Goal: Entertainment & Leisure: Consume media (video, audio)

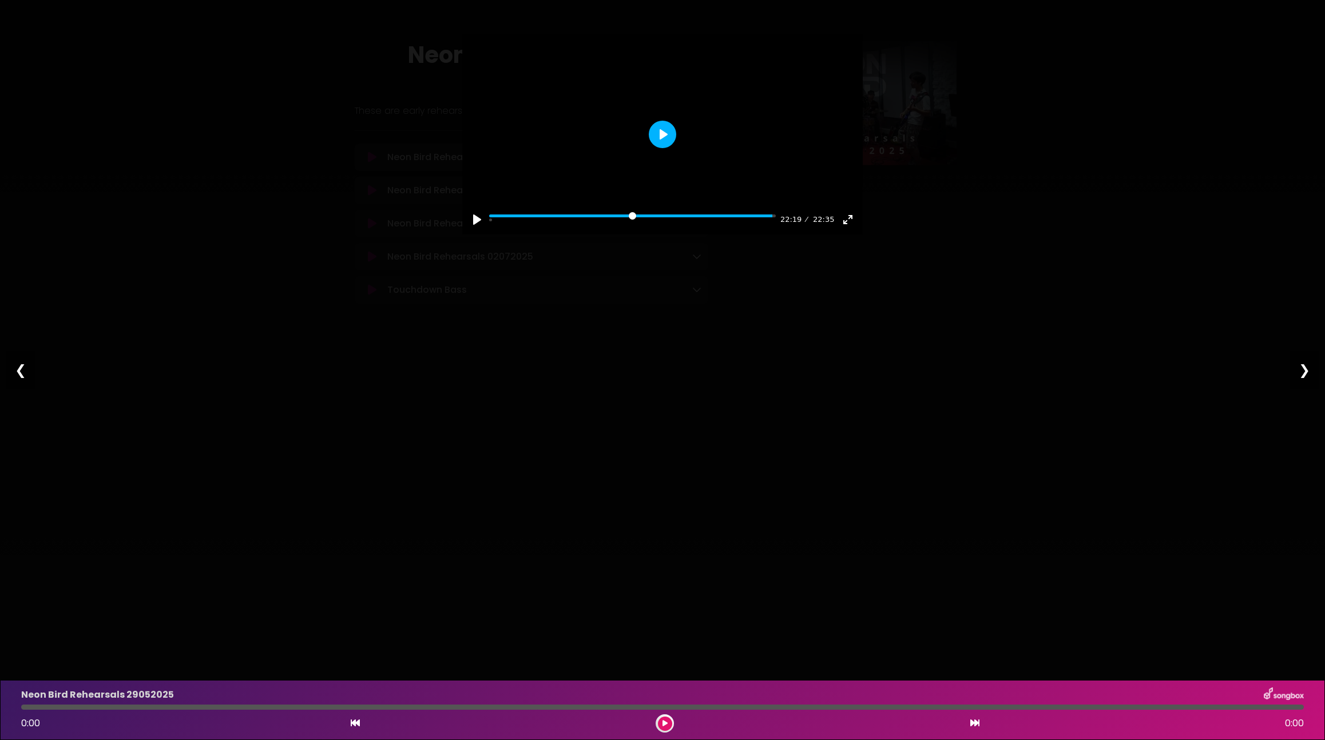
click at [671, 148] on button "Play" at bounding box center [662, 134] width 27 height 27
click at [748, 225] on input "Seek" at bounding box center [632, 220] width 287 height 11
type input "*****"
drag, startPoint x: 371, startPoint y: 294, endPoint x: 381, endPoint y: 277, distance: 19.2
click at [381, 277] on div "Pause Play % buffered 18:49 20:44 22:35 Exit fullscreen Enter fullscreen Play ❮…" at bounding box center [662, 370] width 1325 height 740
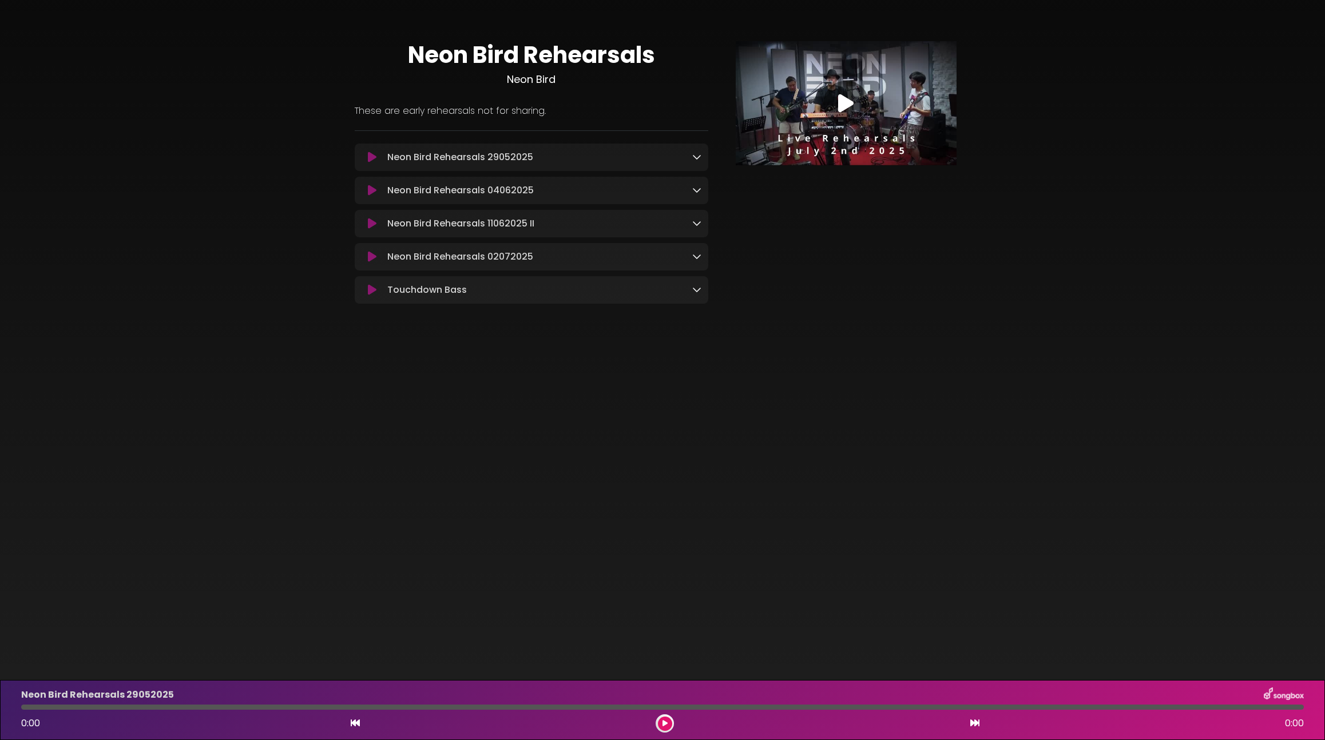
click at [373, 224] on icon at bounding box center [372, 223] width 9 height 11
click at [532, 431] on body "× Neon Bird Rehearsals Neon Bird ×" at bounding box center [662, 370] width 1325 height 740
click at [477, 233] on div "Neon Bird Rehearsals 11062025 II Loading Track... Name" at bounding box center [532, 225] width 354 height 30
click at [79, 713] on div "Neon Bird Rehearsals 11062025 II 0:00 25:14" at bounding box center [662, 710] width 1297 height 45
click at [80, 705] on div at bounding box center [662, 707] width 1283 height 5
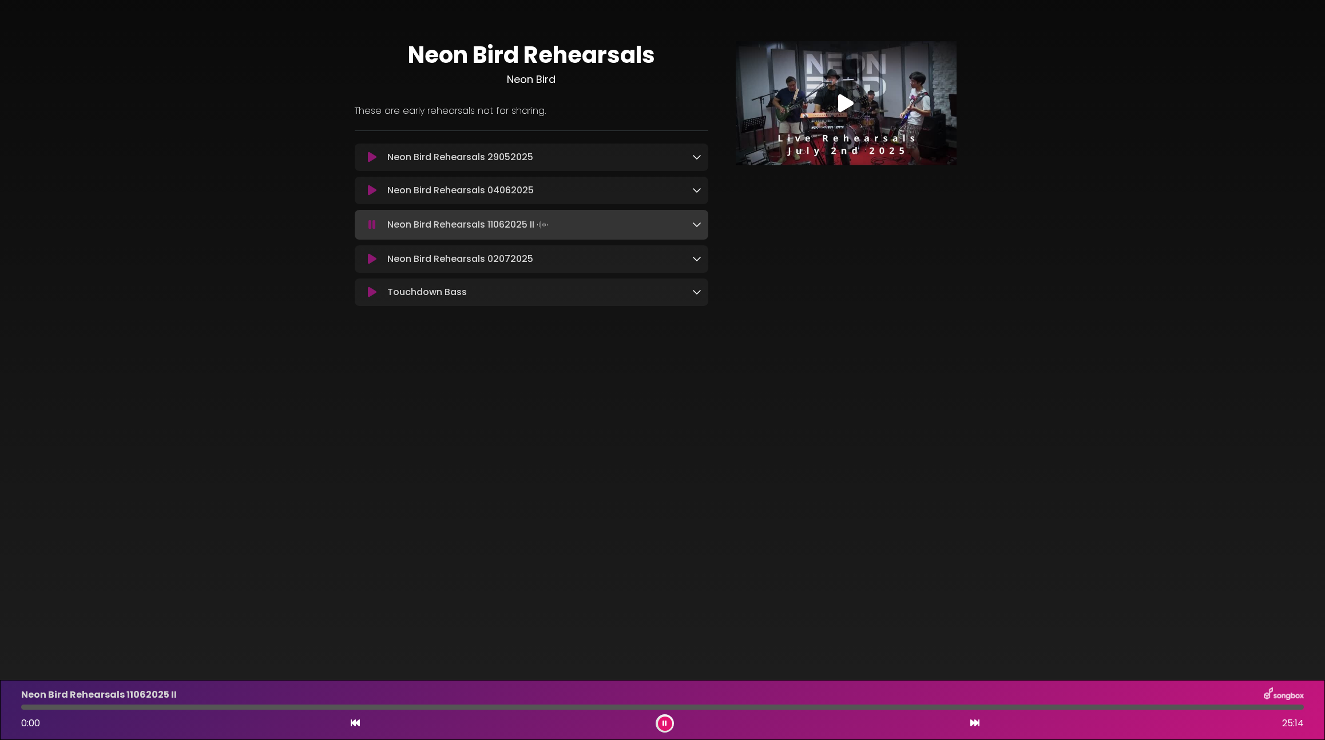
click at [66, 710] on div at bounding box center [662, 707] width 1283 height 5
click at [370, 229] on icon at bounding box center [372, 223] width 9 height 11
click at [1122, 401] on body "× Neon Bird Rehearsals Neon Bird ×" at bounding box center [662, 370] width 1325 height 740
click at [1138, 261] on div "Neon Bird Rehearsals Neon Bird These are early rehearsals not for sharing." at bounding box center [662, 170] width 1325 height 312
click at [58, 709] on div at bounding box center [662, 707] width 1283 height 5
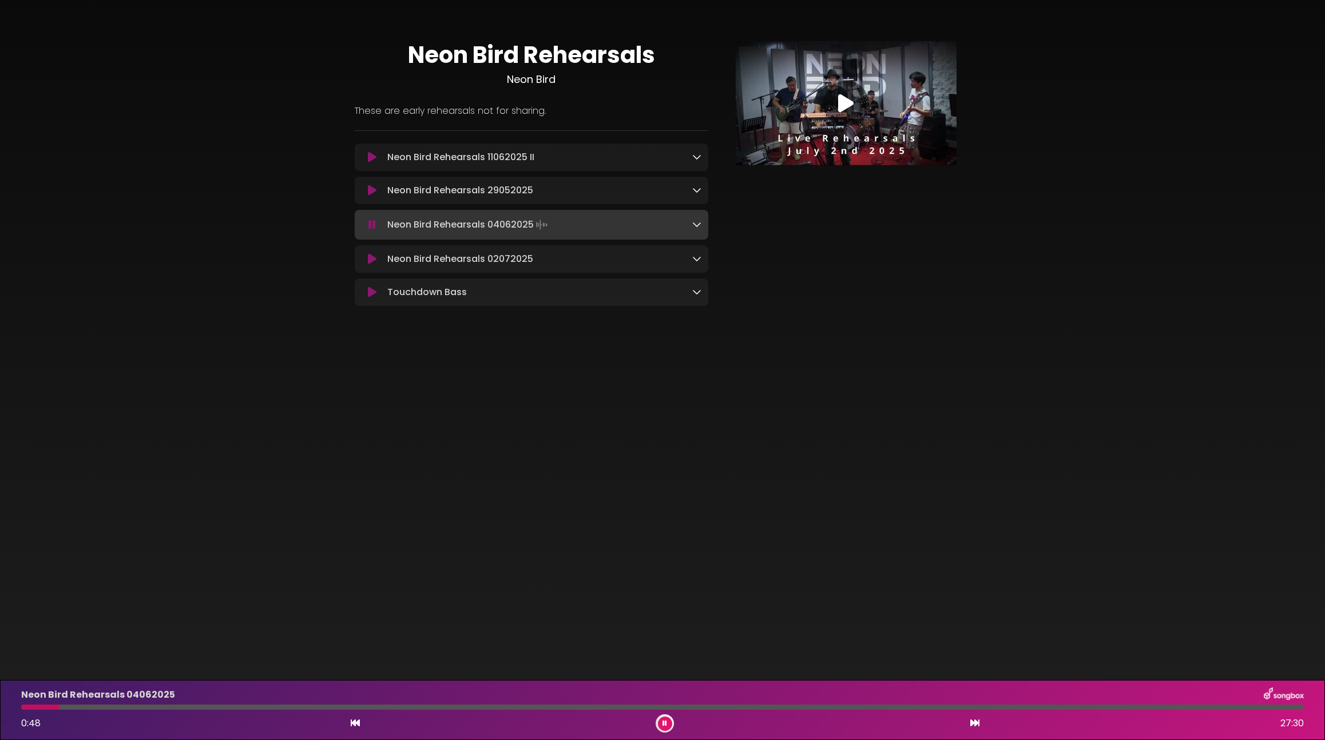
click at [79, 704] on div "Neon Bird Rehearsals 04062025 0:48 27:30" at bounding box center [662, 710] width 1297 height 45
click at [91, 711] on div "Neon Bird Rehearsals 04062025 0:49 27:30" at bounding box center [662, 710] width 1297 height 45
click at [98, 707] on div at bounding box center [662, 707] width 1283 height 5
click at [120, 707] on div at bounding box center [662, 707] width 1283 height 5
click at [133, 708] on div at bounding box center [662, 707] width 1283 height 5
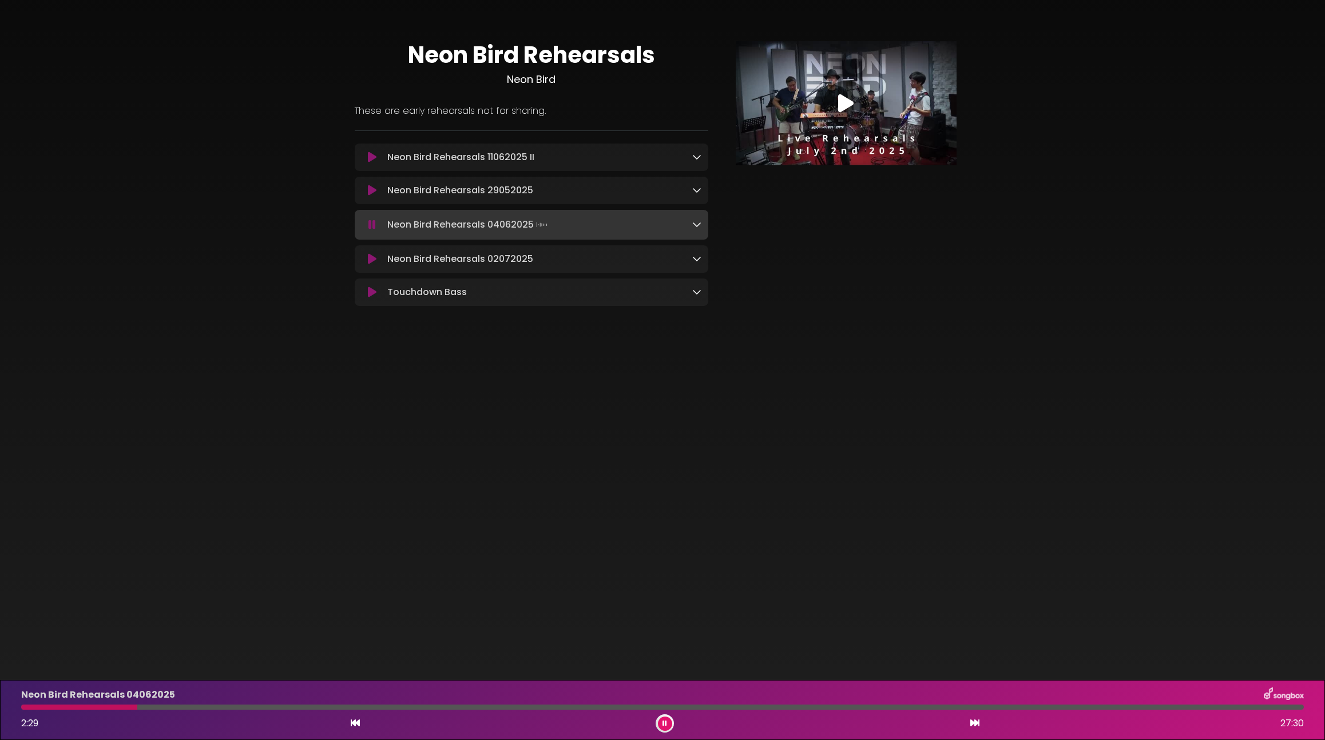
click at [145, 710] on div at bounding box center [662, 707] width 1283 height 5
click at [168, 706] on div at bounding box center [662, 707] width 1283 height 5
click at [153, 709] on div at bounding box center [94, 707] width 147 height 5
click at [367, 191] on button at bounding box center [372, 190] width 21 height 11
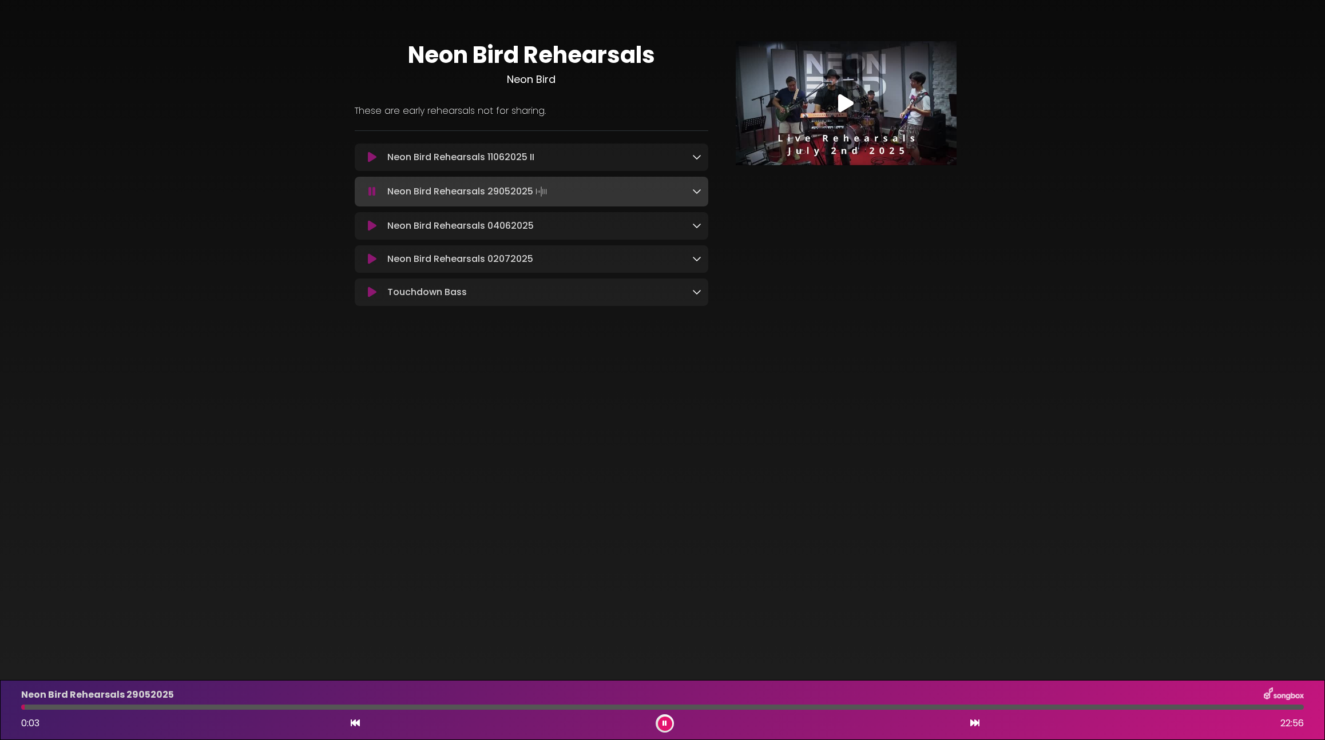
click at [74, 708] on div at bounding box center [662, 707] width 1283 height 5
click at [107, 708] on div at bounding box center [662, 707] width 1283 height 5
click at [130, 710] on div at bounding box center [662, 707] width 1283 height 5
click at [147, 710] on div at bounding box center [662, 707] width 1283 height 5
click at [169, 707] on div at bounding box center [662, 707] width 1283 height 5
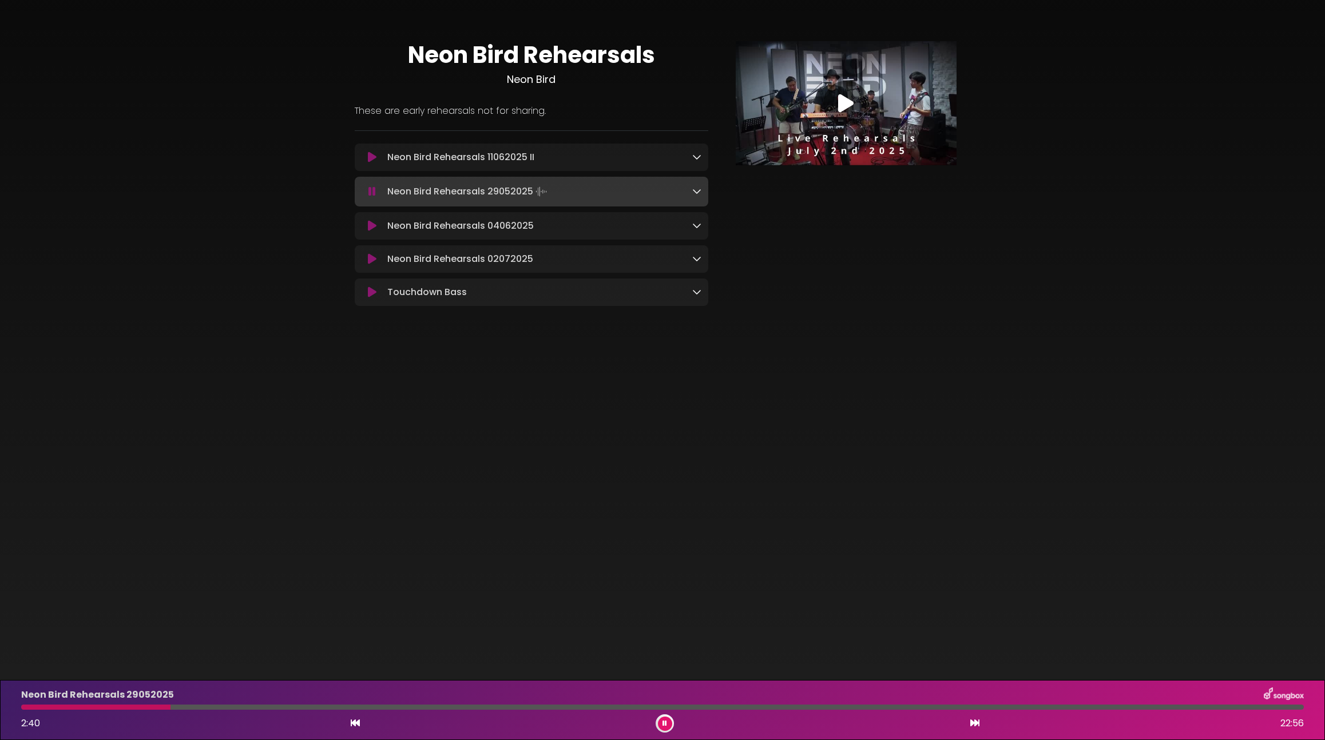
click at [159, 708] on div at bounding box center [95, 707] width 149 height 5
click at [245, 708] on div at bounding box center [662, 707] width 1283 height 5
click at [284, 708] on div at bounding box center [662, 707] width 1283 height 5
click at [301, 708] on div at bounding box center [662, 707] width 1283 height 5
click at [315, 708] on div at bounding box center [662, 707] width 1283 height 5
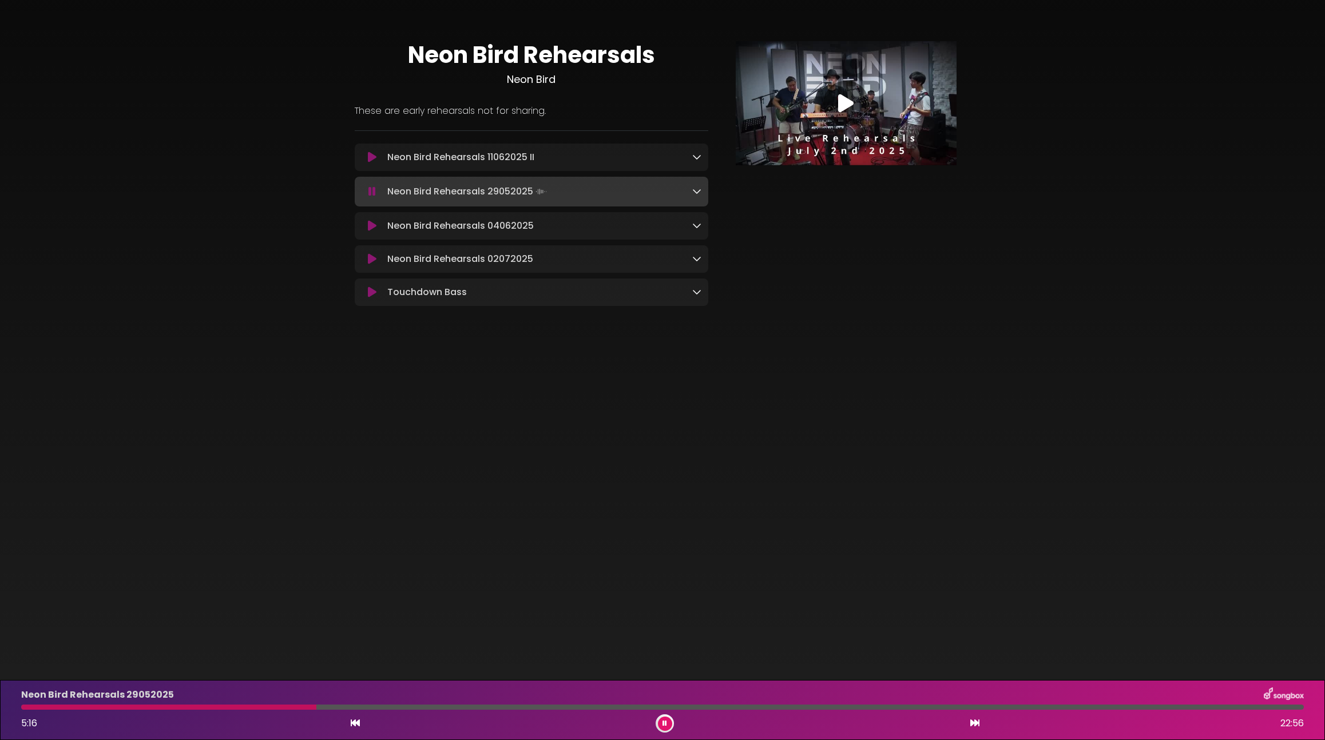
click at [327, 708] on div at bounding box center [662, 707] width 1283 height 5
click at [354, 709] on div at bounding box center [662, 707] width 1283 height 5
click at [376, 710] on div at bounding box center [662, 707] width 1283 height 5
click at [393, 708] on div at bounding box center [662, 707] width 1283 height 5
click at [415, 710] on div "Neon Bird Rehearsals 29052025 6:39 22:56" at bounding box center [662, 710] width 1297 height 45
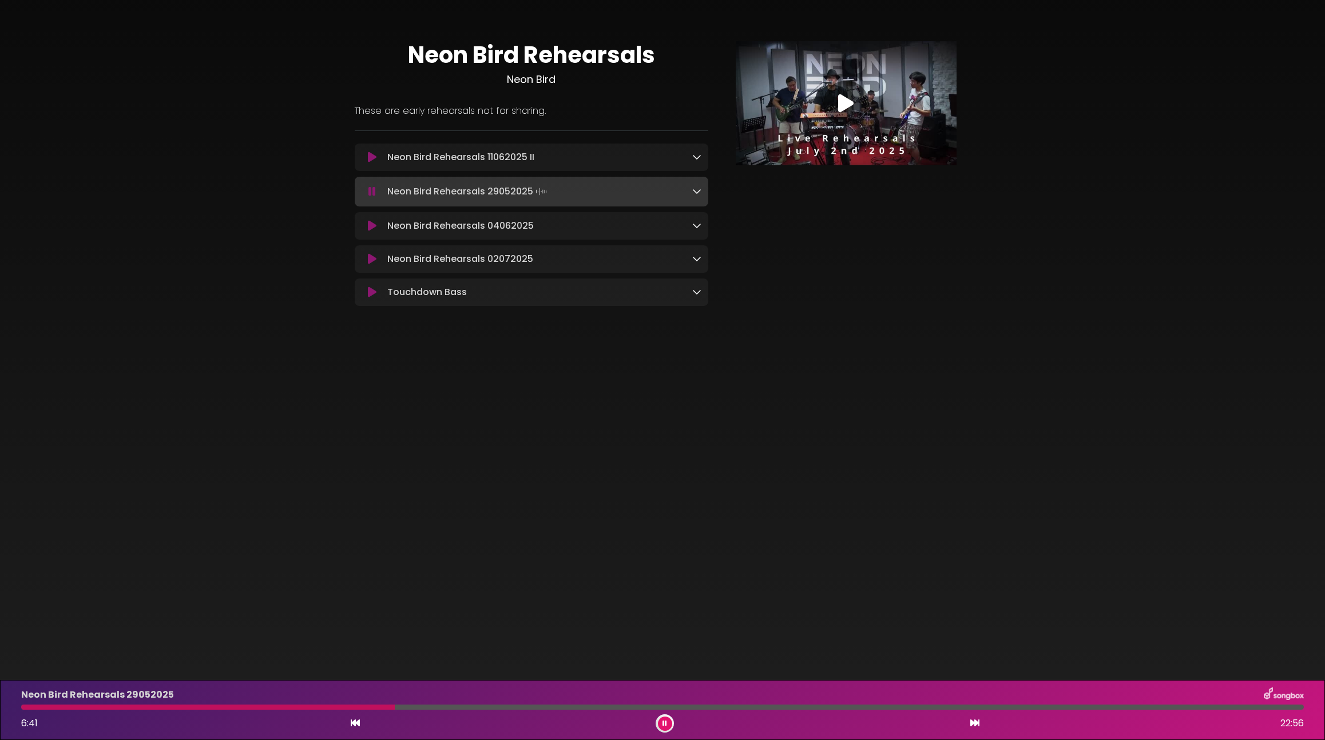
click at [407, 707] on div at bounding box center [662, 707] width 1283 height 5
click at [412, 706] on div at bounding box center [662, 707] width 1283 height 5
click at [429, 707] on div at bounding box center [662, 707] width 1283 height 5
click at [442, 708] on div at bounding box center [662, 707] width 1283 height 5
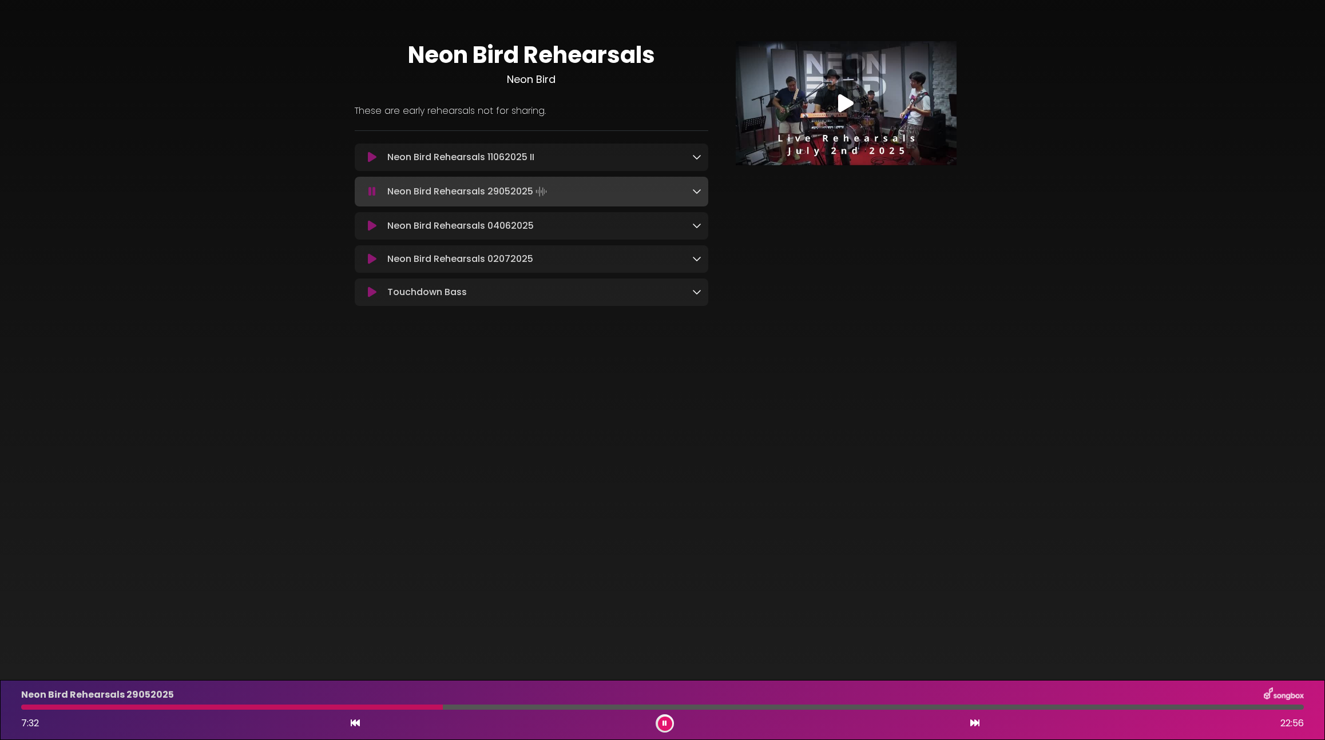
click at [449, 708] on div at bounding box center [662, 707] width 1283 height 5
click at [466, 708] on div at bounding box center [662, 707] width 1283 height 5
click at [542, 710] on div at bounding box center [662, 707] width 1283 height 5
click at [608, 709] on div at bounding box center [662, 707] width 1283 height 5
click at [631, 710] on div at bounding box center [662, 707] width 1283 height 5
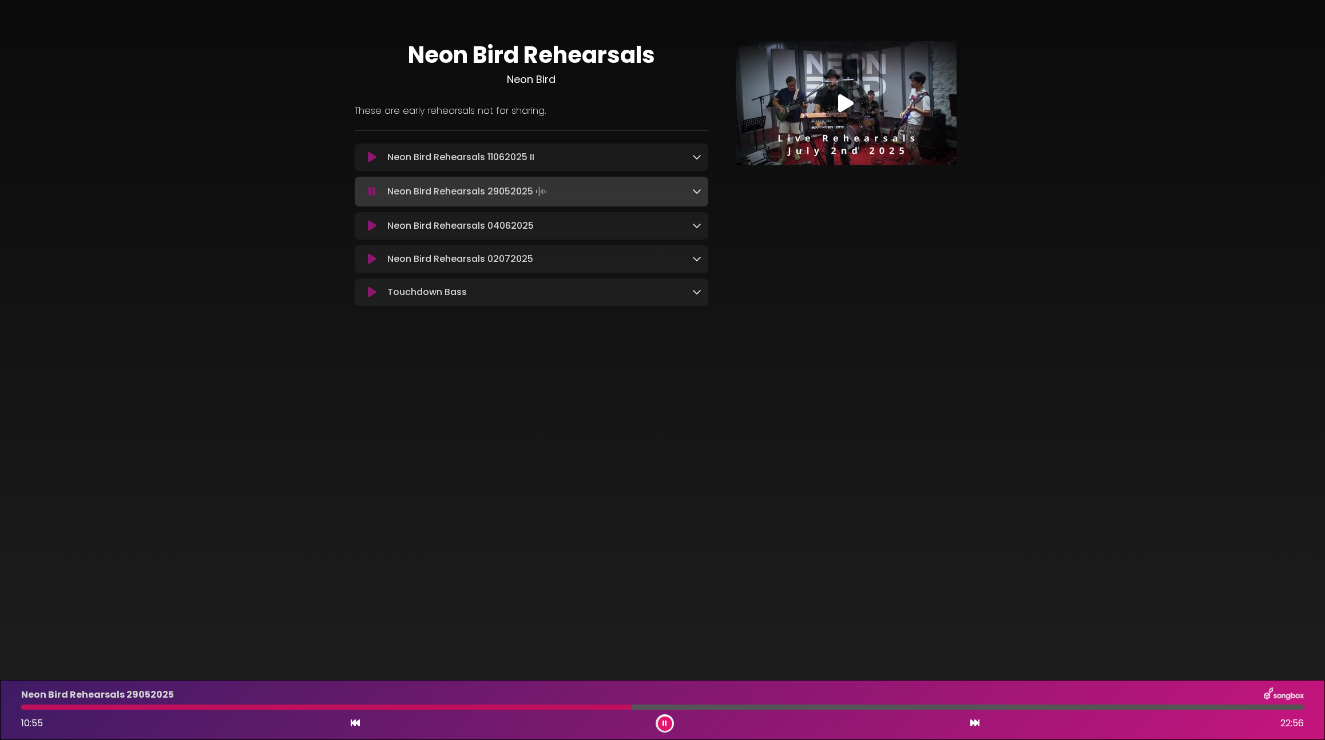
click at [651, 711] on div "Neon Bird Rehearsals 29052025 10:55 22:56" at bounding box center [662, 710] width 1297 height 45
click at [652, 707] on div at bounding box center [662, 707] width 1283 height 5
click at [663, 709] on div at bounding box center [662, 707] width 1283 height 5
click at [722, 710] on div at bounding box center [662, 707] width 1283 height 5
click at [732, 710] on div "Neon Bird Rehearsals 29052025 12:33 22:56" at bounding box center [662, 710] width 1297 height 45
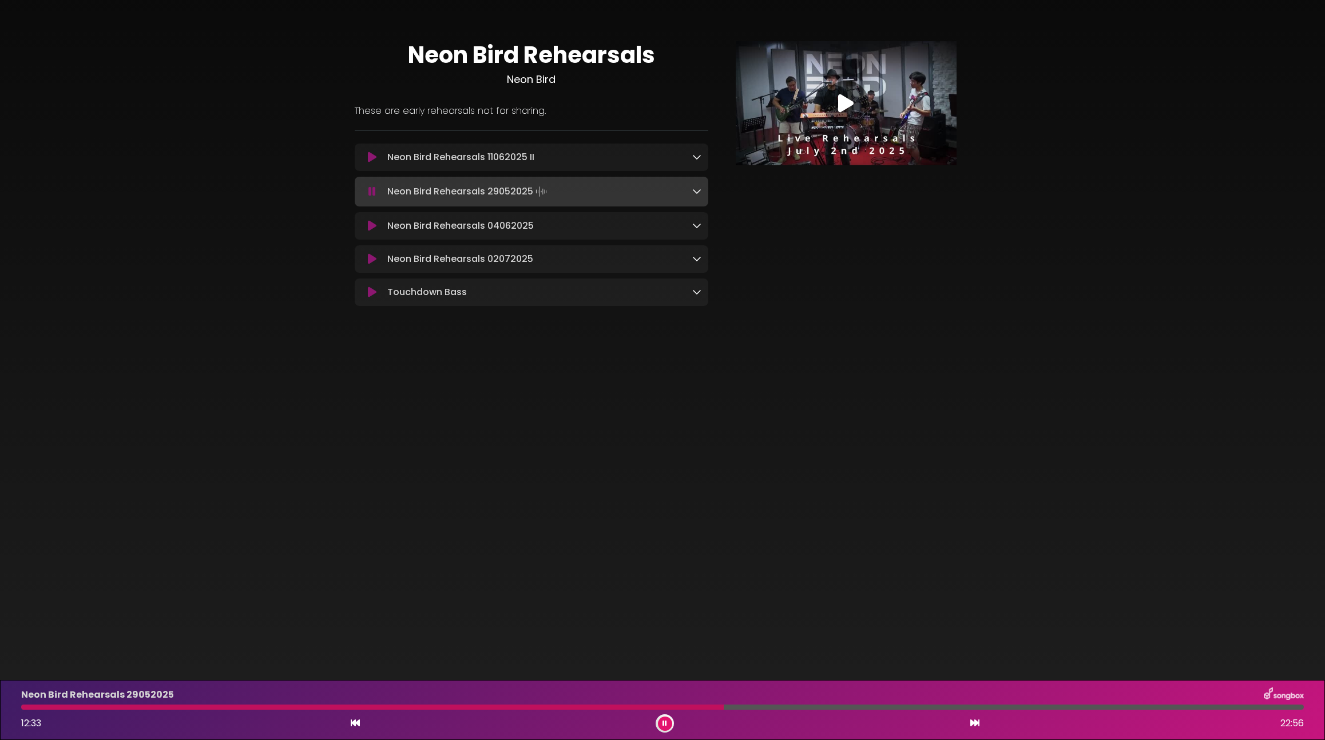
click at [735, 708] on div at bounding box center [662, 707] width 1283 height 5
click at [744, 708] on div at bounding box center [662, 707] width 1283 height 5
click at [763, 711] on div "Neon Bird Rehearsals 29052025 12:56 22:56" at bounding box center [662, 710] width 1297 height 45
click at [764, 707] on div at bounding box center [662, 707] width 1283 height 5
click at [782, 707] on div at bounding box center [662, 707] width 1283 height 5
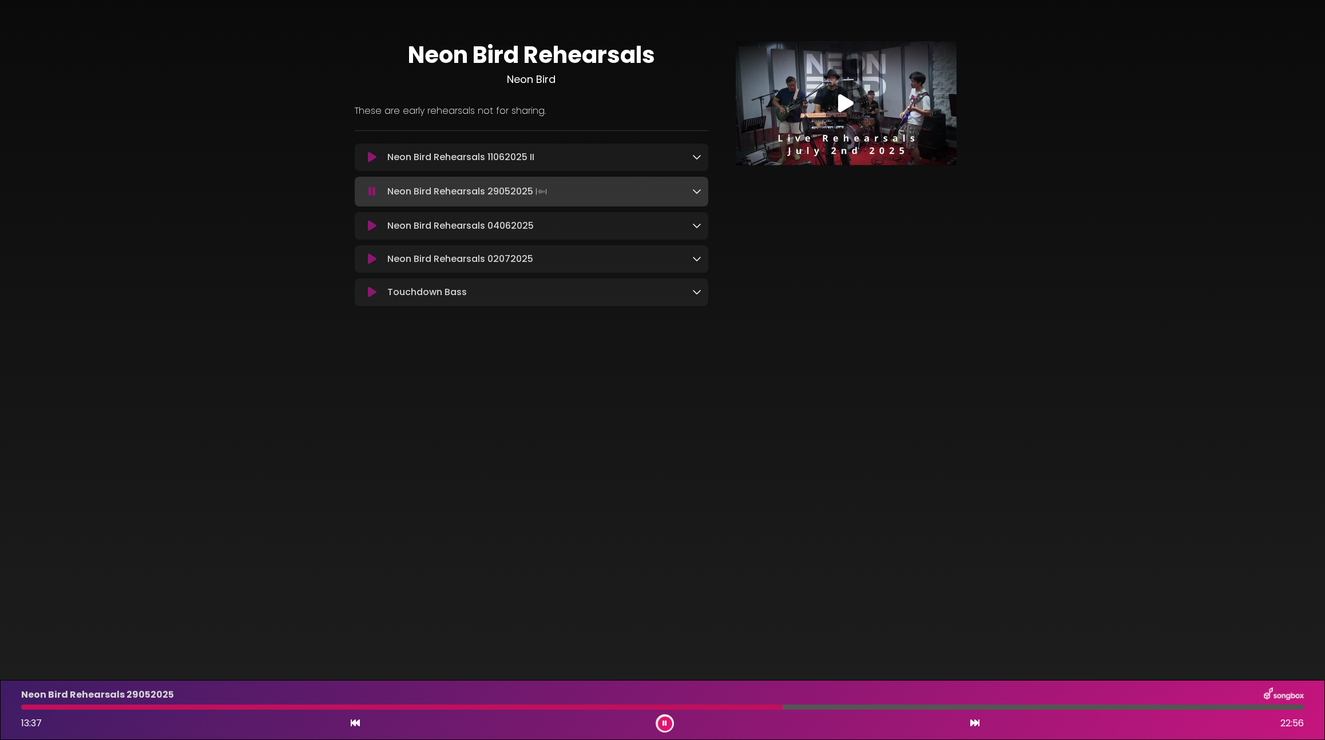
click at [804, 709] on div at bounding box center [662, 707] width 1283 height 5
click at [829, 709] on div at bounding box center [662, 707] width 1283 height 5
click at [843, 708] on div at bounding box center [662, 707] width 1283 height 5
click at [876, 708] on div at bounding box center [662, 707] width 1283 height 5
click at [894, 712] on div "Neon Bird Rehearsals 29052025 15:17 22:56" at bounding box center [662, 710] width 1297 height 45
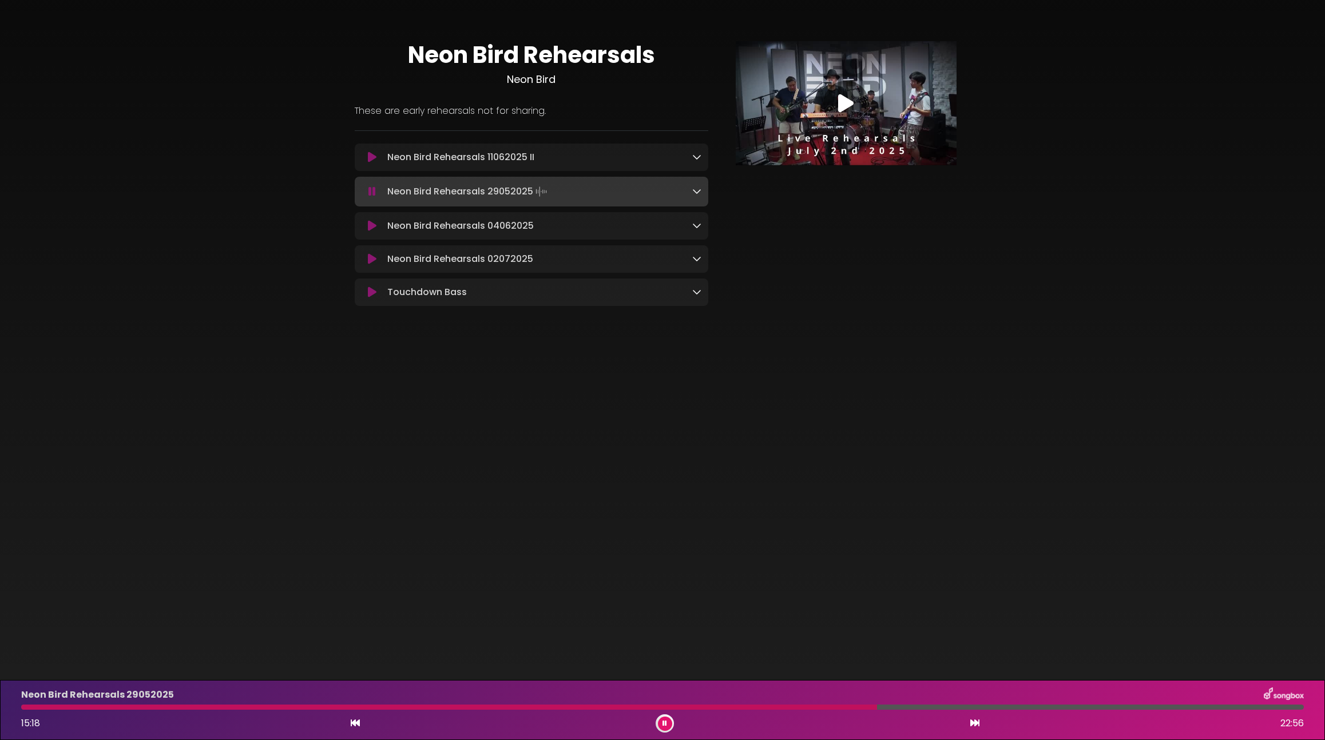
click at [898, 710] on div at bounding box center [662, 707] width 1283 height 5
click at [920, 708] on div at bounding box center [662, 707] width 1283 height 5
click at [938, 705] on div at bounding box center [662, 707] width 1283 height 5
click at [947, 707] on div at bounding box center [662, 707] width 1283 height 5
click at [962, 707] on div at bounding box center [662, 707] width 1283 height 5
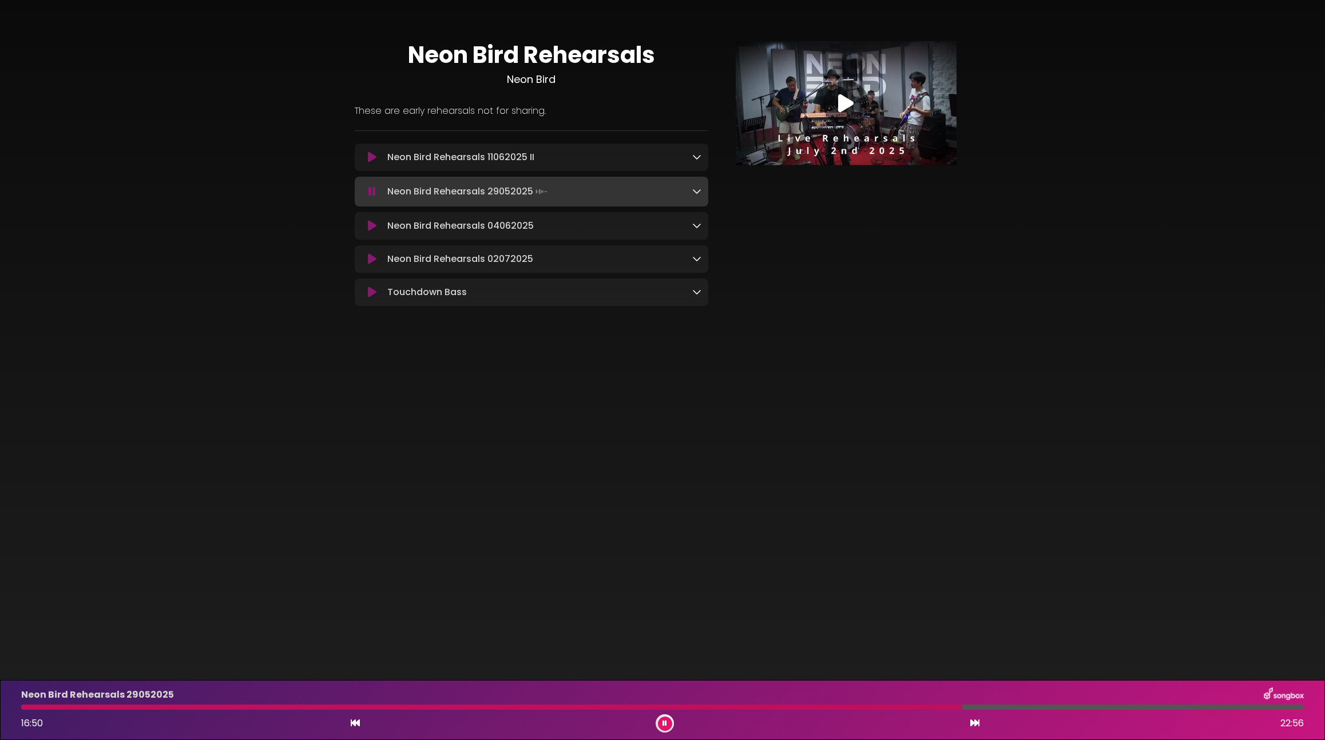
click at [996, 708] on div at bounding box center [662, 707] width 1283 height 5
click at [1020, 707] on div at bounding box center [662, 707] width 1283 height 5
click at [1035, 709] on div at bounding box center [662, 707] width 1283 height 5
click at [1030, 709] on div at bounding box center [529, 707] width 1016 height 5
click at [1049, 708] on div at bounding box center [662, 707] width 1283 height 5
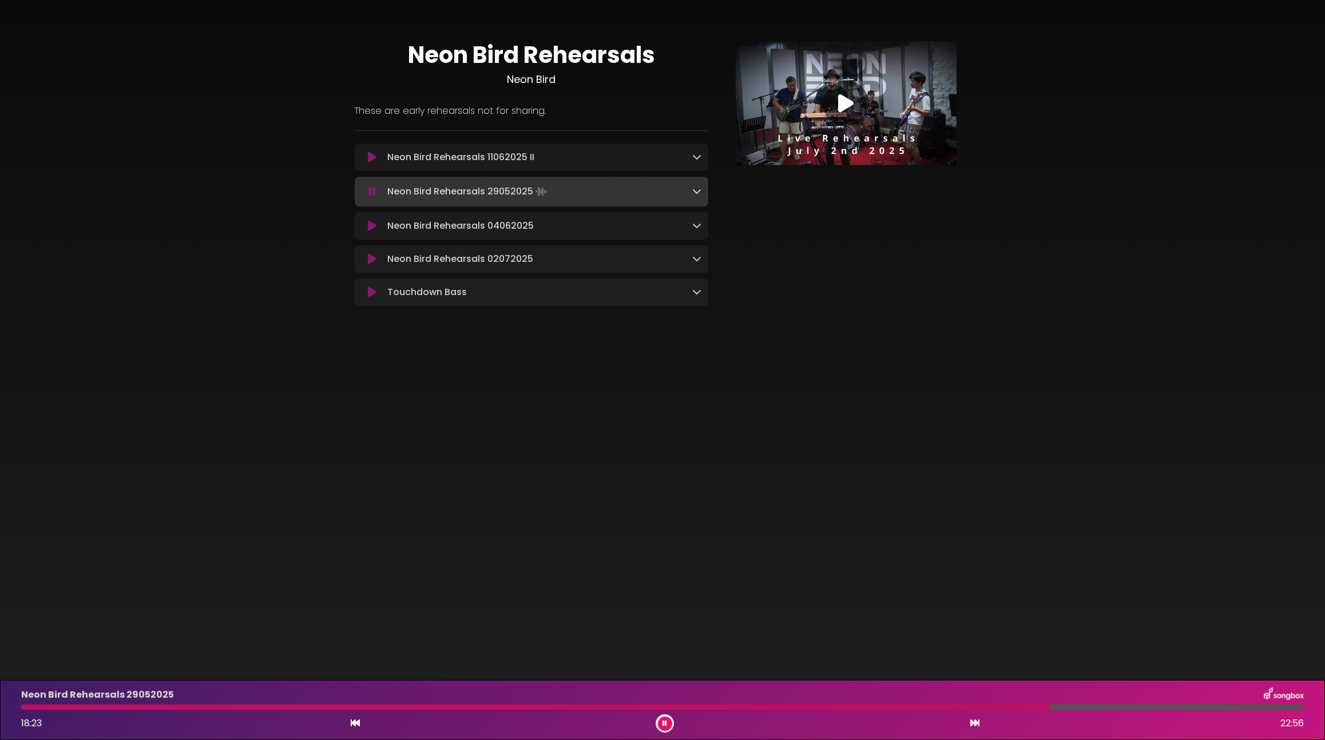
click at [1057, 706] on div at bounding box center [662, 707] width 1283 height 5
click at [1093, 708] on div at bounding box center [662, 707] width 1283 height 5
click at [1115, 710] on div at bounding box center [662, 707] width 1283 height 5
click at [1133, 706] on div at bounding box center [662, 707] width 1283 height 5
click at [1155, 709] on div at bounding box center [662, 707] width 1283 height 5
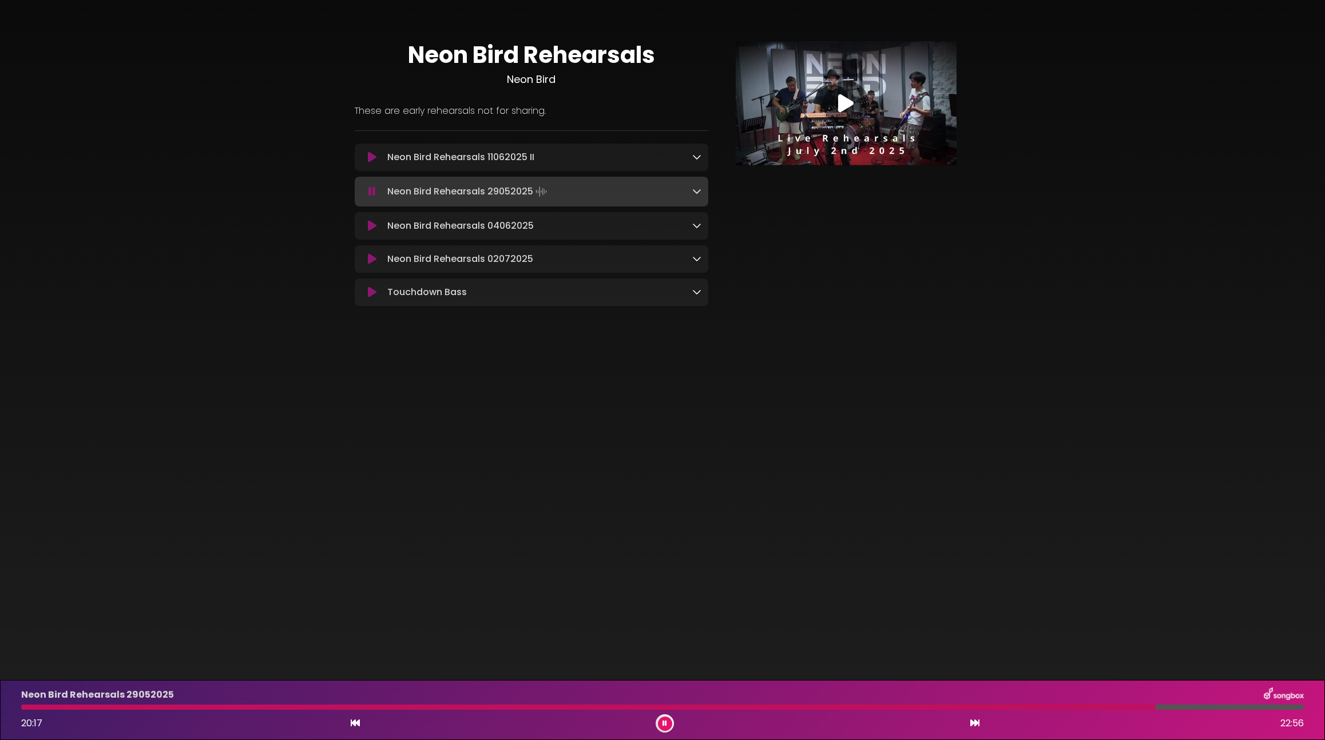
click at [1171, 709] on div at bounding box center [662, 707] width 1283 height 5
click at [1191, 704] on div "Neon Bird Rehearsals 29052025 20:34 22:56" at bounding box center [662, 710] width 1297 height 45
click at [1202, 706] on div at bounding box center [662, 707] width 1283 height 5
click at [369, 161] on icon at bounding box center [372, 157] width 9 height 11
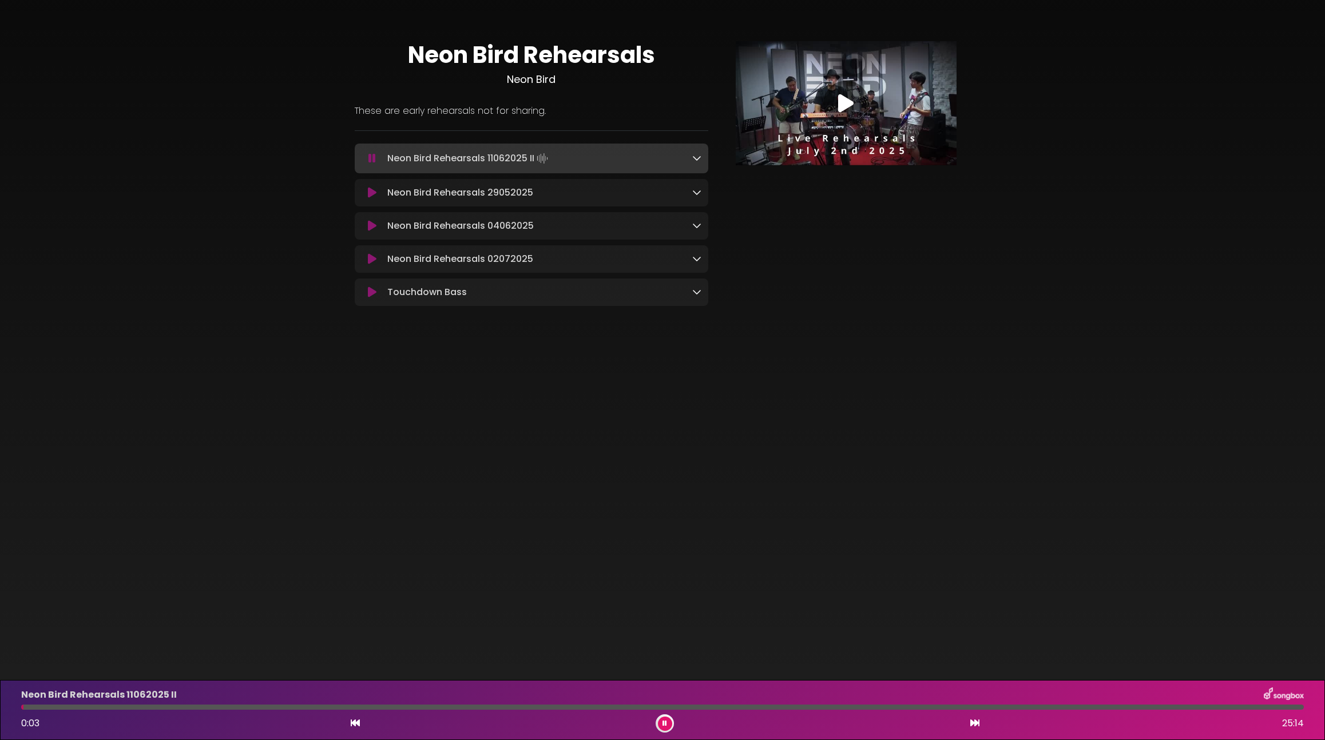
click at [52, 708] on div at bounding box center [662, 707] width 1283 height 5
click at [106, 711] on div "Neon Bird Rehearsals 11062025 II 0:37 25:14" at bounding box center [662, 710] width 1297 height 45
click at [169, 712] on div "Neon Bird Rehearsals 11062025 II 0:37 25:14" at bounding box center [662, 710] width 1297 height 45
click at [179, 708] on div at bounding box center [662, 707] width 1283 height 5
click at [201, 707] on div at bounding box center [662, 707] width 1283 height 5
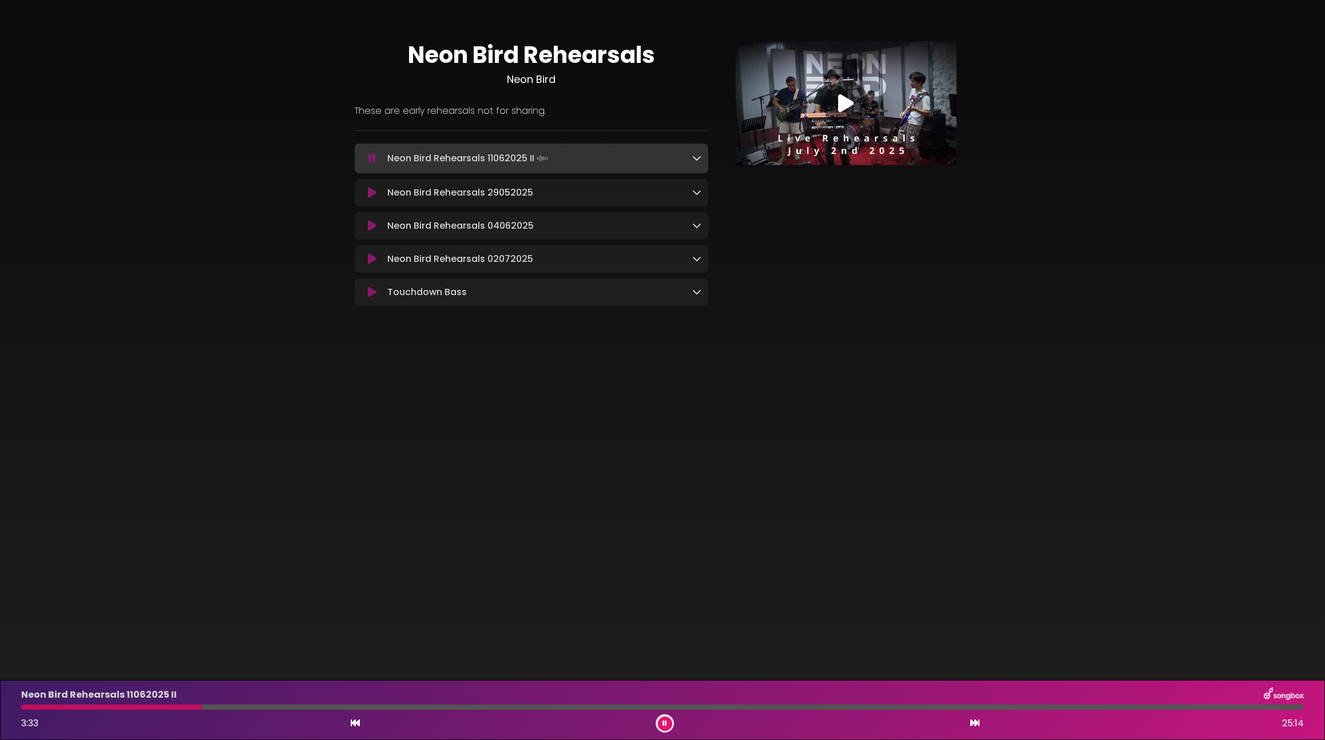
click at [228, 708] on div at bounding box center [662, 707] width 1283 height 5
click at [292, 709] on div at bounding box center [662, 707] width 1283 height 5
click at [313, 708] on div at bounding box center [662, 707] width 1283 height 5
click at [381, 708] on div at bounding box center [662, 707] width 1283 height 5
click at [414, 707] on div at bounding box center [662, 707] width 1283 height 5
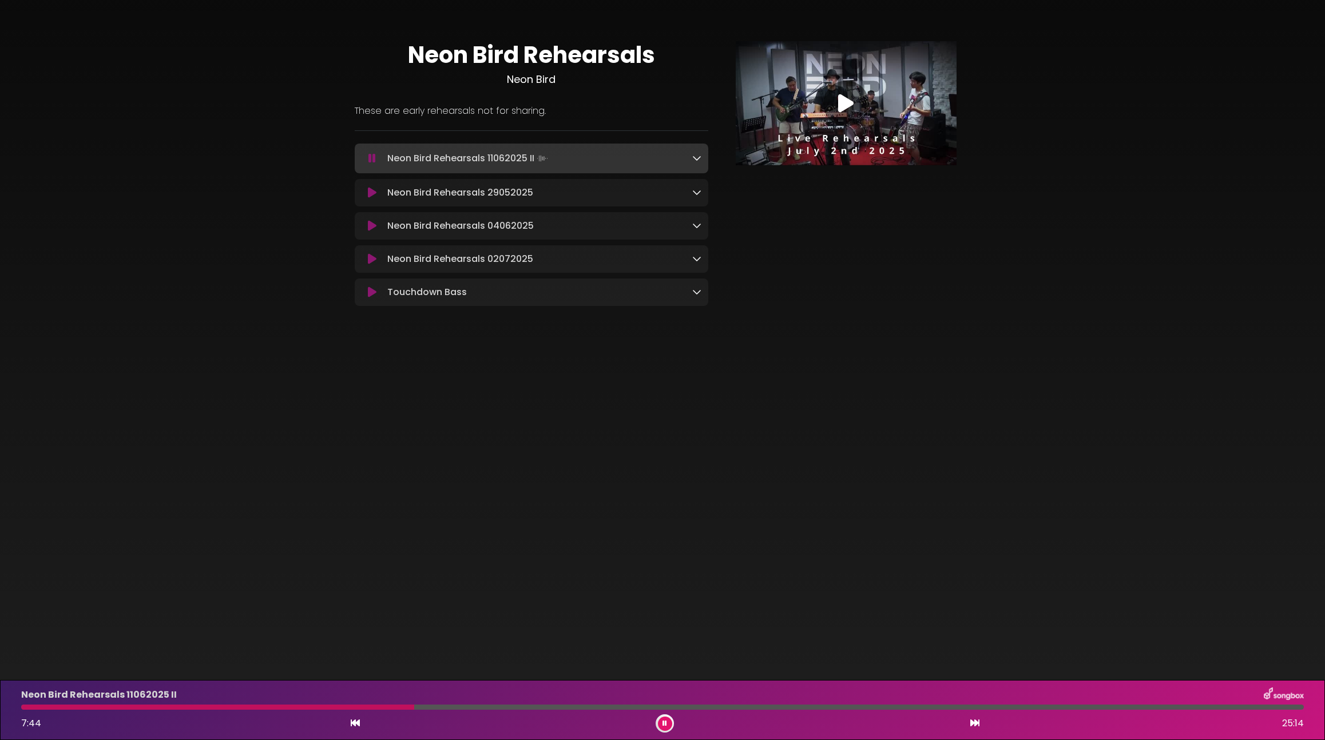
click at [431, 707] on div at bounding box center [662, 707] width 1283 height 5
click at [419, 706] on div at bounding box center [226, 707] width 411 height 5
click at [498, 710] on div "Neon Bird Rehearsals 11062025 II 9:05 25:14" at bounding box center [662, 710] width 1297 height 45
click at [492, 710] on div at bounding box center [662, 707] width 1283 height 5
click at [498, 710] on div at bounding box center [662, 707] width 1283 height 5
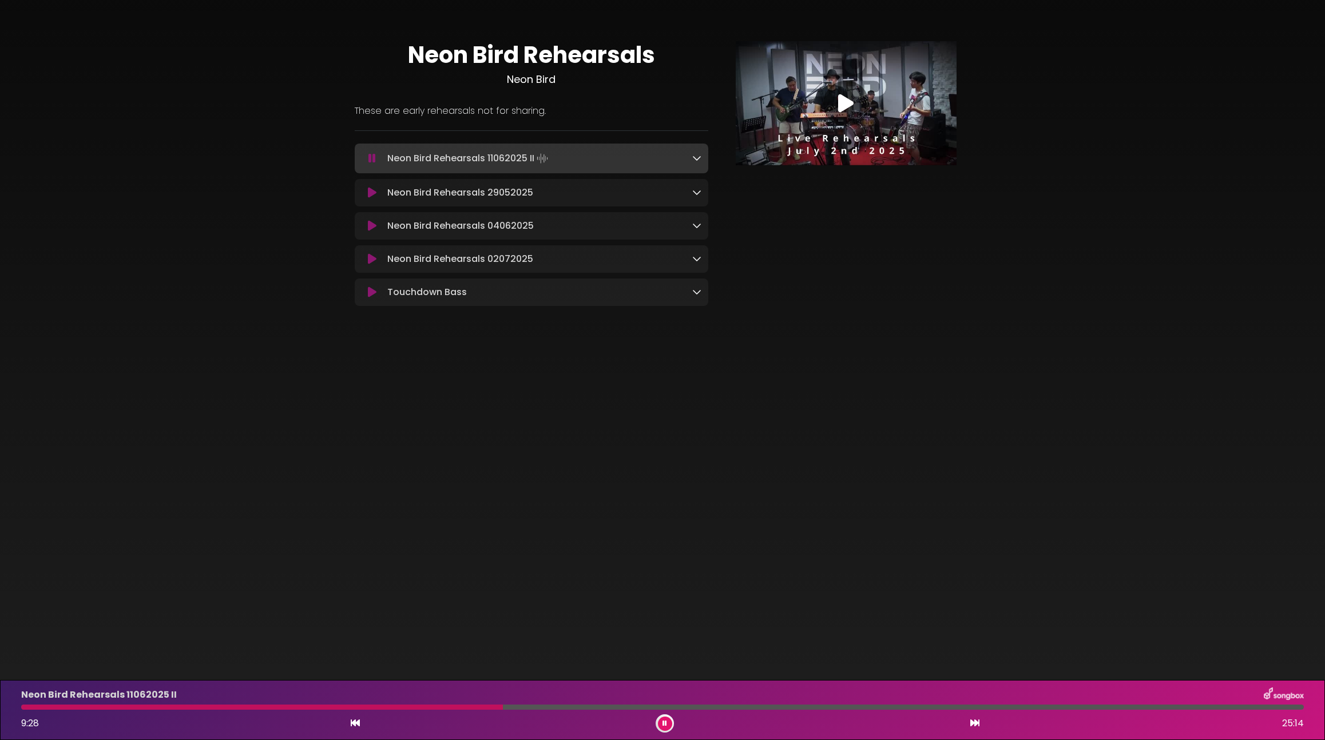
click at [564, 624] on body "× Neon Bird Rehearsals Neon Bird ×" at bounding box center [662, 370] width 1325 height 740
click at [544, 708] on div at bounding box center [662, 707] width 1283 height 5
click at [561, 709] on div at bounding box center [662, 707] width 1283 height 5
click at [546, 711] on div "Neon Bird Rehearsals 11062025 II 10:41 25:14" at bounding box center [662, 710] width 1297 height 45
click at [518, 707] on div at bounding box center [293, 707] width 544 height 5
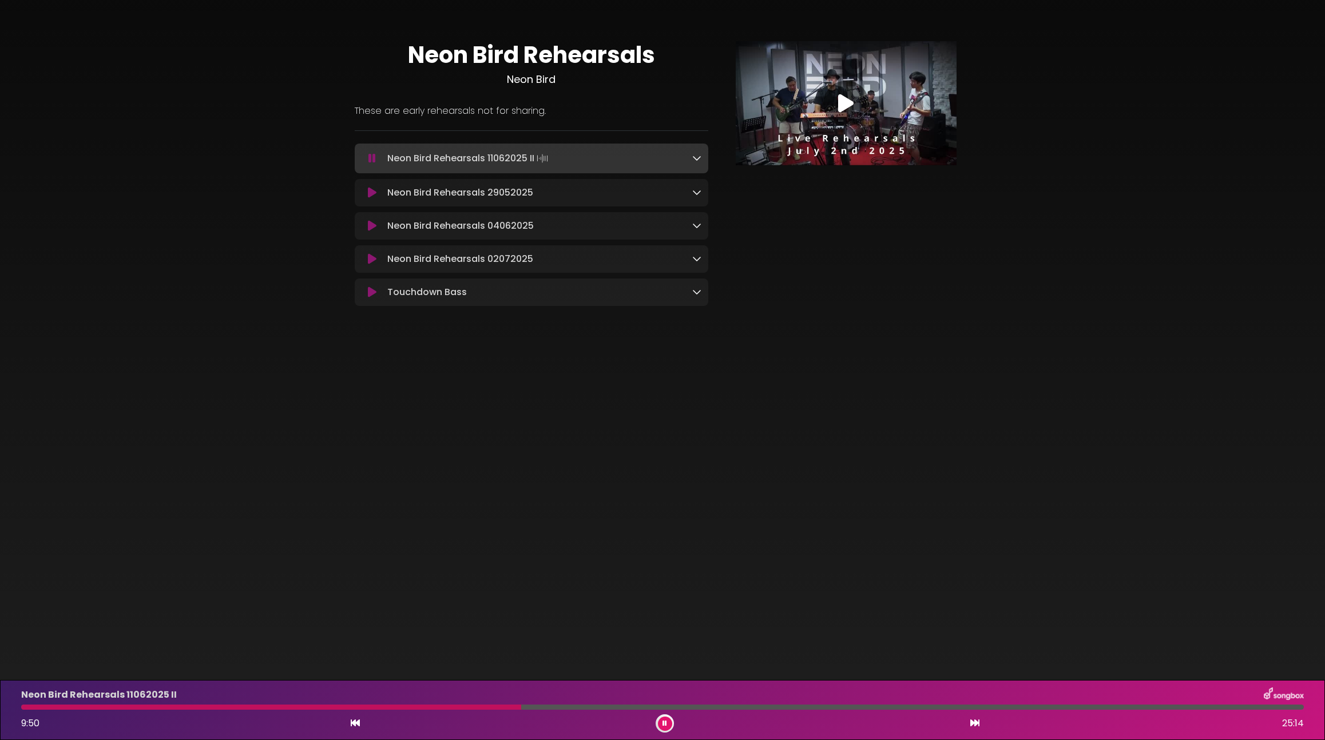
click at [534, 708] on div at bounding box center [662, 707] width 1283 height 5
click at [717, 708] on div at bounding box center [662, 707] width 1283 height 5
click at [732, 708] on div at bounding box center [662, 707] width 1283 height 5
click at [767, 708] on div at bounding box center [662, 707] width 1283 height 5
click at [787, 708] on div at bounding box center [662, 707] width 1283 height 5
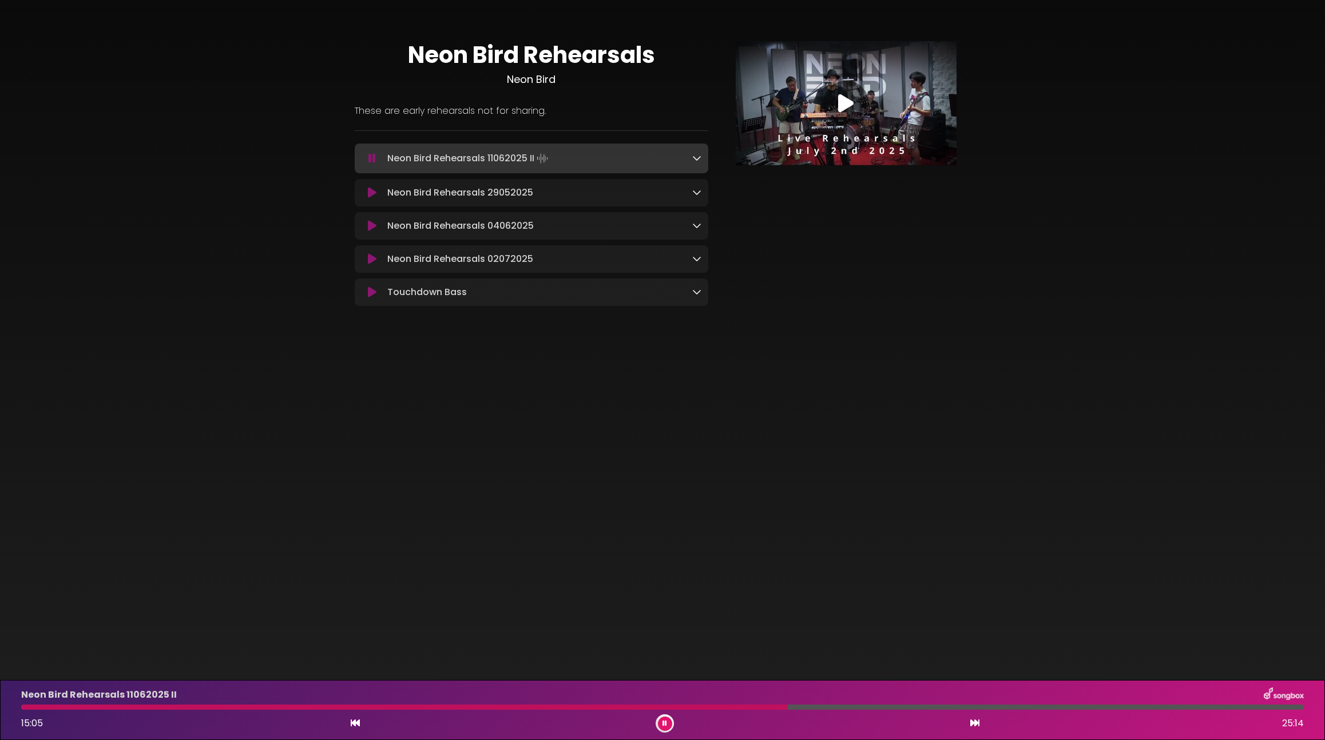
click at [812, 708] on div at bounding box center [662, 707] width 1283 height 5
click at [821, 707] on div at bounding box center [662, 707] width 1283 height 5
click at [840, 706] on div at bounding box center [662, 707] width 1283 height 5
click at [861, 707] on div at bounding box center [662, 707] width 1283 height 5
click at [874, 709] on div at bounding box center [662, 707] width 1283 height 5
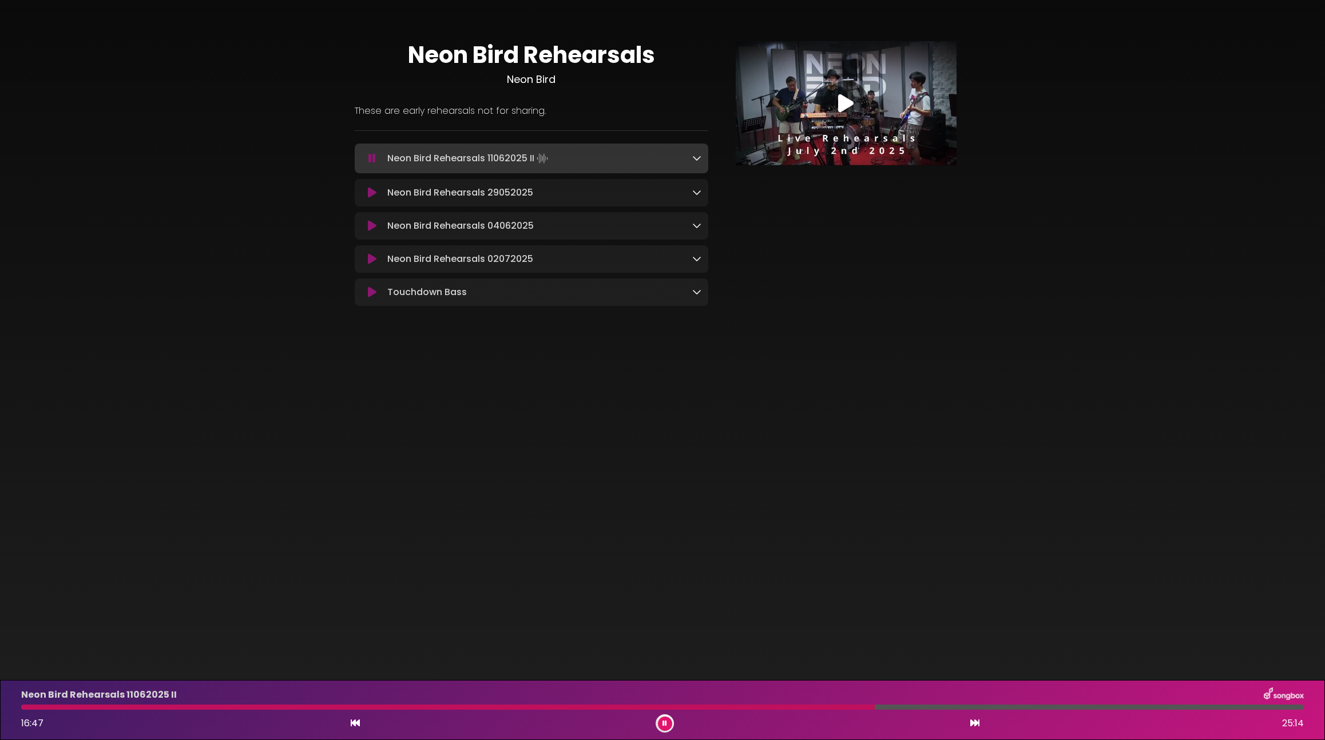
click at [902, 708] on div at bounding box center [662, 707] width 1283 height 5
click at [890, 708] on div at bounding box center [462, 707] width 882 height 5
click at [880, 708] on div at bounding box center [456, 707] width 870 height 5
click at [966, 711] on div "Neon Bird Rehearsals 11062025 II 17:43 25:14" at bounding box center [662, 710] width 1297 height 45
click at [940, 709] on div at bounding box center [662, 707] width 1283 height 5
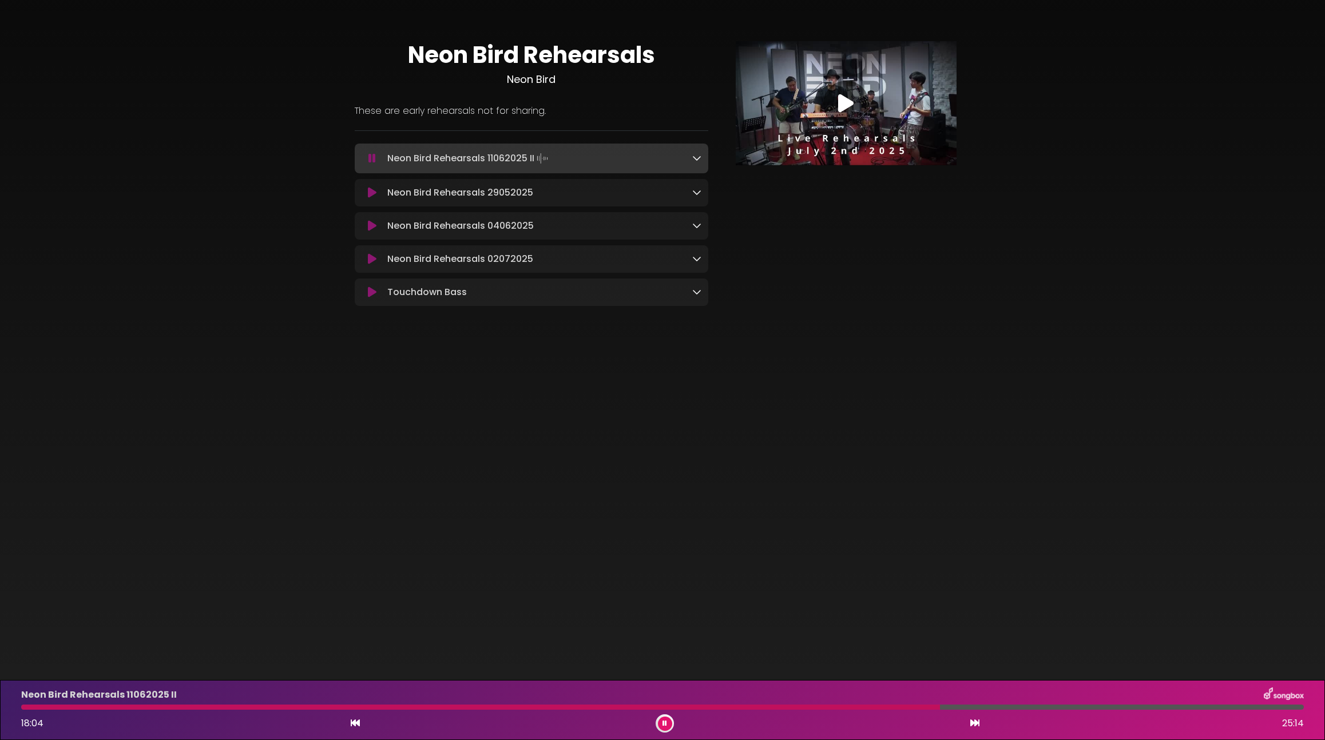
click at [946, 707] on div at bounding box center [662, 707] width 1283 height 5
click at [963, 708] on div at bounding box center [662, 707] width 1283 height 5
click at [978, 707] on div at bounding box center [662, 707] width 1283 height 5
click at [993, 708] on div at bounding box center [662, 707] width 1283 height 5
click at [1021, 704] on div "Neon Bird Rehearsals 11062025 II 19:08 25:14" at bounding box center [662, 710] width 1297 height 45
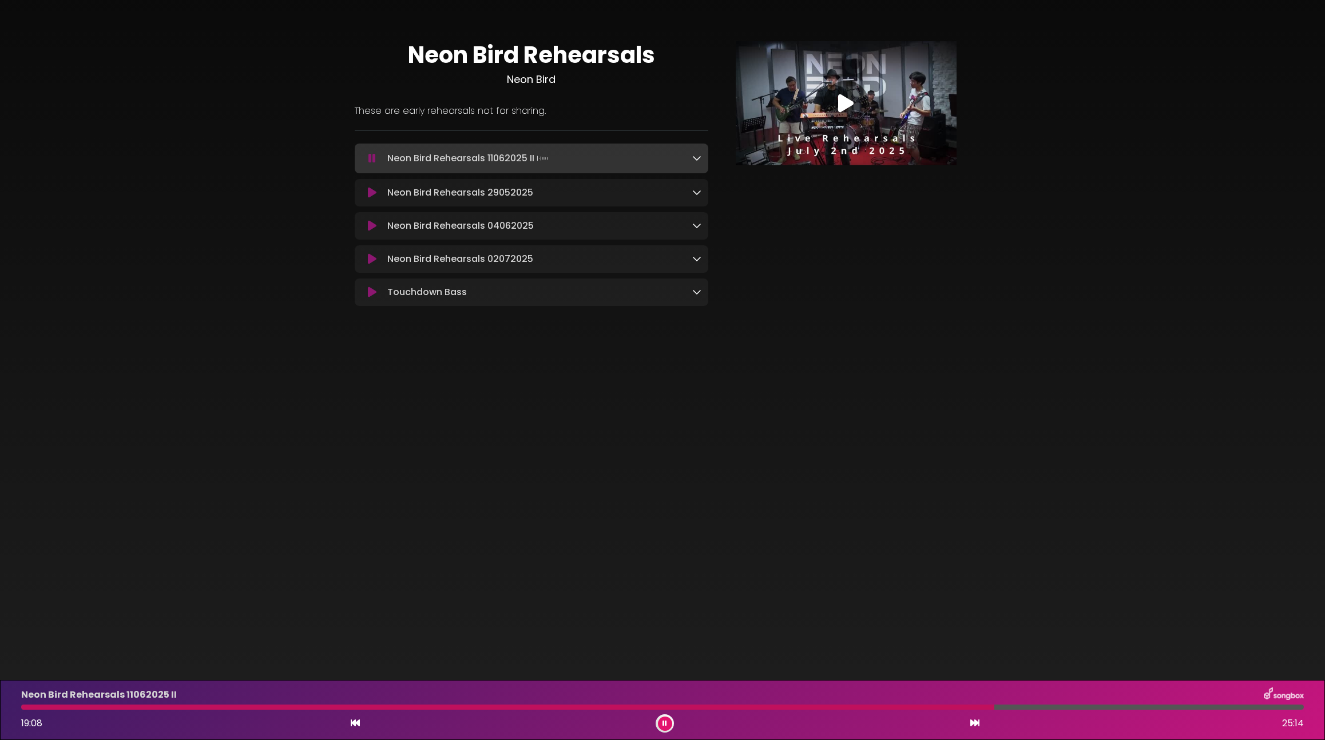
click at [1037, 706] on div at bounding box center [662, 707] width 1283 height 5
click at [1055, 707] on div at bounding box center [662, 707] width 1283 height 5
click at [1054, 711] on div "Neon Bird Rehearsals 11062025 II 20:22 25:14" at bounding box center [662, 710] width 1297 height 45
click at [1047, 709] on div at bounding box center [539, 707] width 1036 height 5
click at [1034, 710] on div "Neon Bird Rehearsals 11062025 II 20:11 25:14" at bounding box center [662, 710] width 1297 height 45
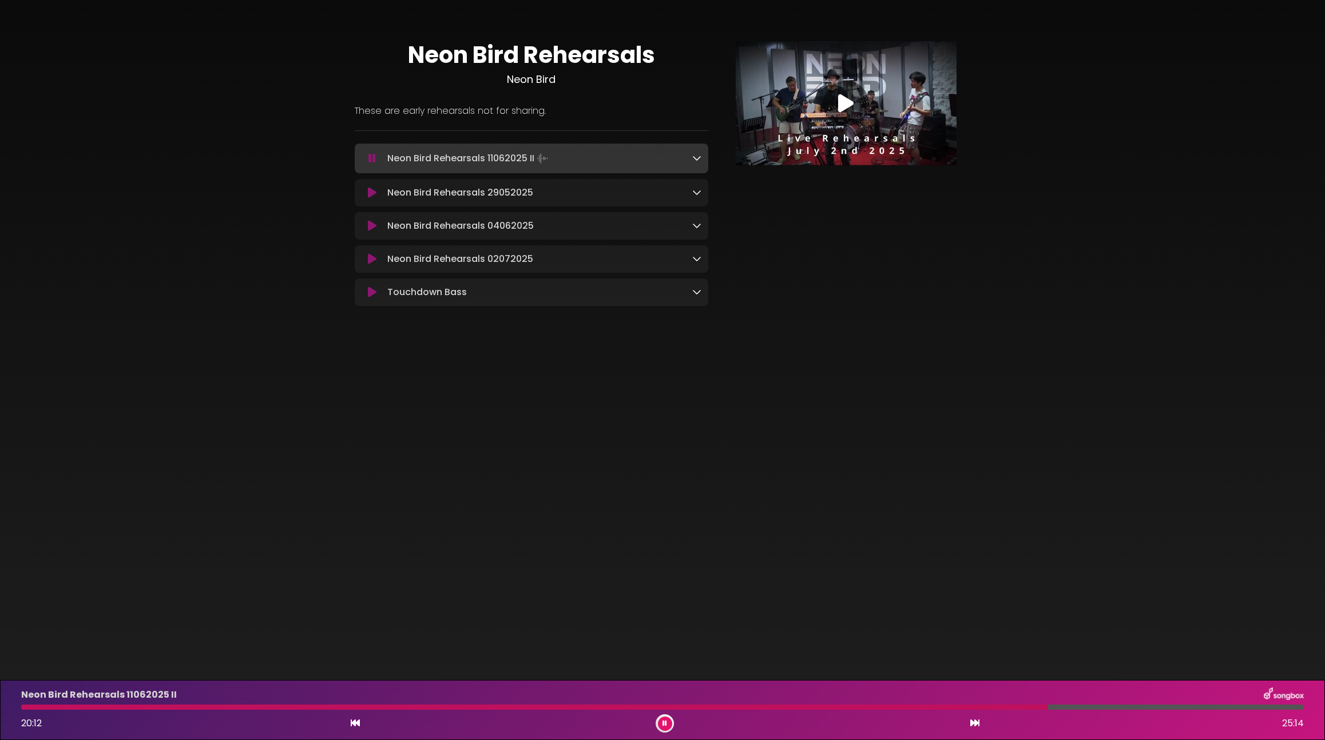
click at [1035, 706] on div at bounding box center [534, 707] width 1027 height 5
click at [1052, 708] on div at bounding box center [662, 707] width 1283 height 5
click at [1070, 708] on div at bounding box center [662, 707] width 1283 height 5
click at [1073, 707] on div at bounding box center [662, 707] width 1283 height 5
click at [1080, 707] on div at bounding box center [662, 707] width 1283 height 5
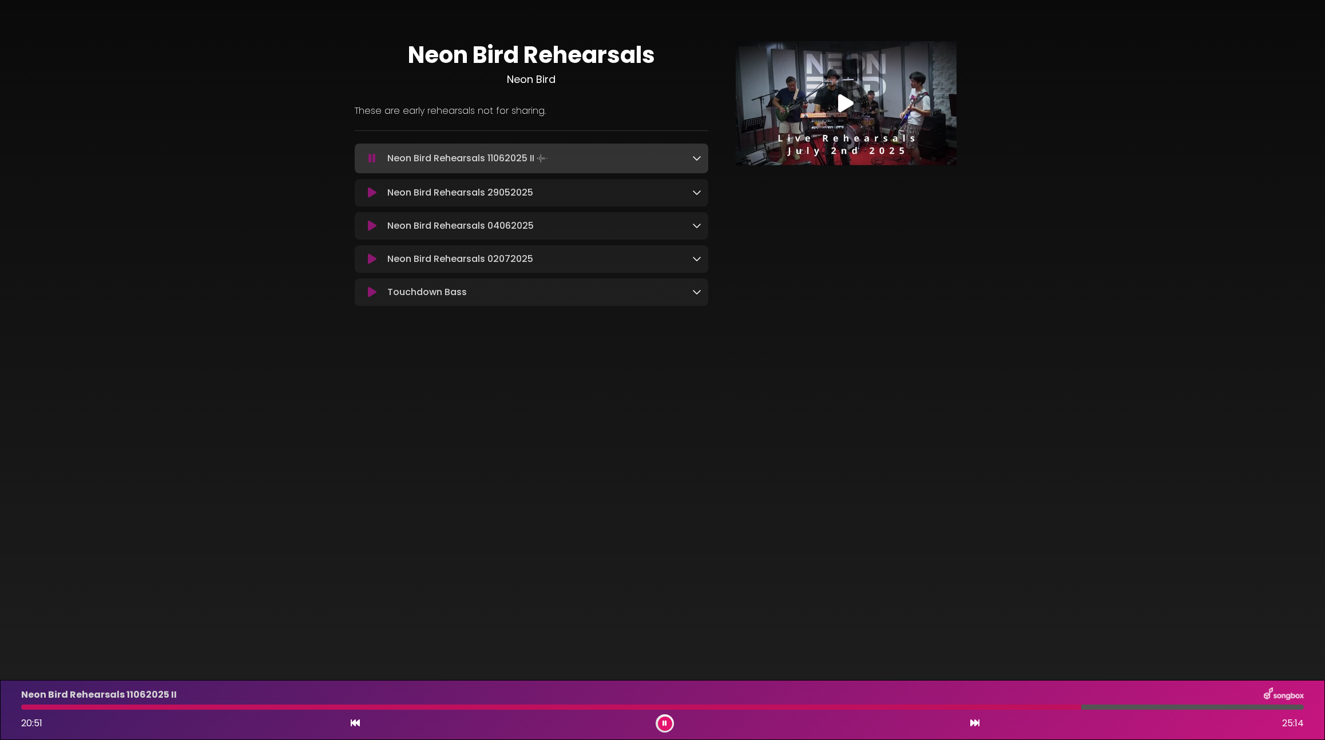
click at [1023, 711] on div "Neon Bird Rehearsals 11062025 II 20:51 25:14" at bounding box center [662, 710] width 1297 height 45
click at [1095, 707] on div at bounding box center [662, 707] width 1283 height 5
click at [1114, 708] on div at bounding box center [662, 707] width 1283 height 5
click at [671, 726] on button at bounding box center [665, 724] width 14 height 14
